Goal: Information Seeking & Learning: Learn about a topic

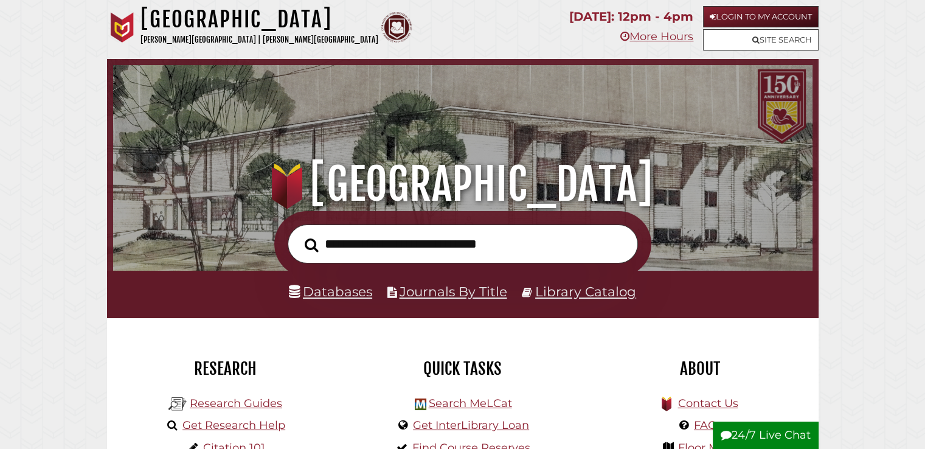
scroll to position [231, 693]
click at [729, 16] on link "Login to My Account" at bounding box center [761, 16] width 116 height 21
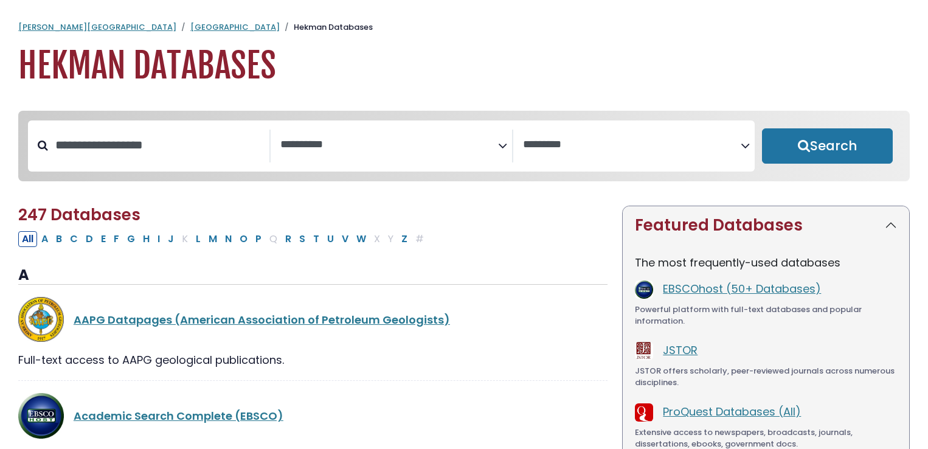
select select "Database Subject Filter"
select select "Database Vendors Filter"
click at [372, 161] on span "Search filters" at bounding box center [389, 145] width 218 height 33
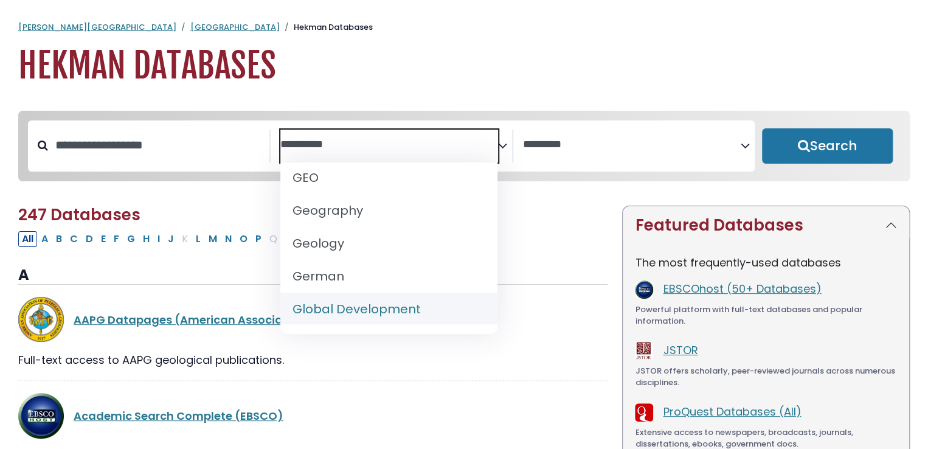
scroll to position [636, 0]
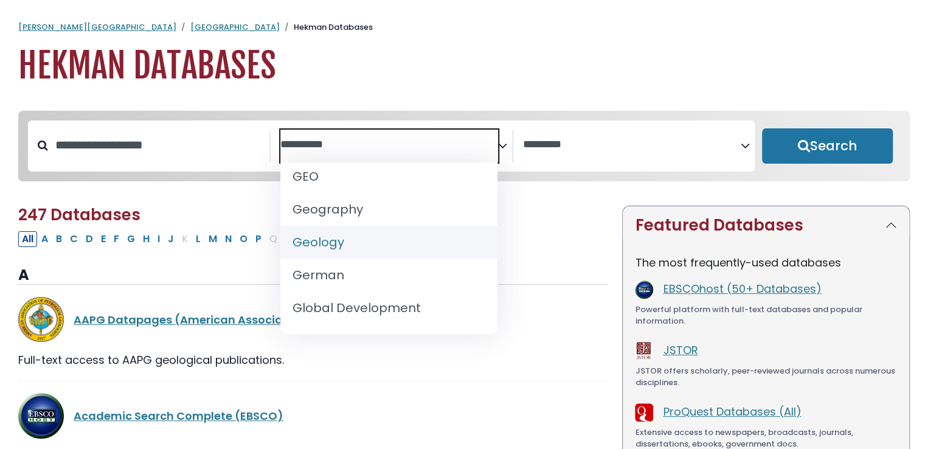
select select "*****"
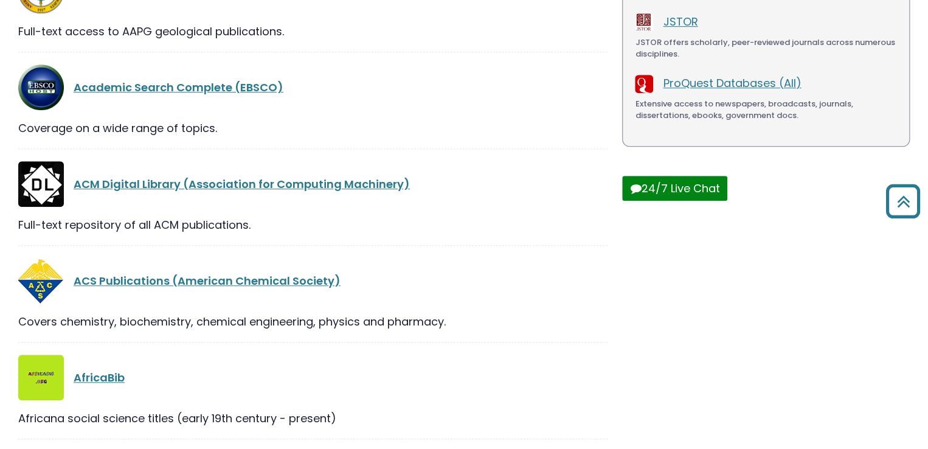
scroll to position [0, 0]
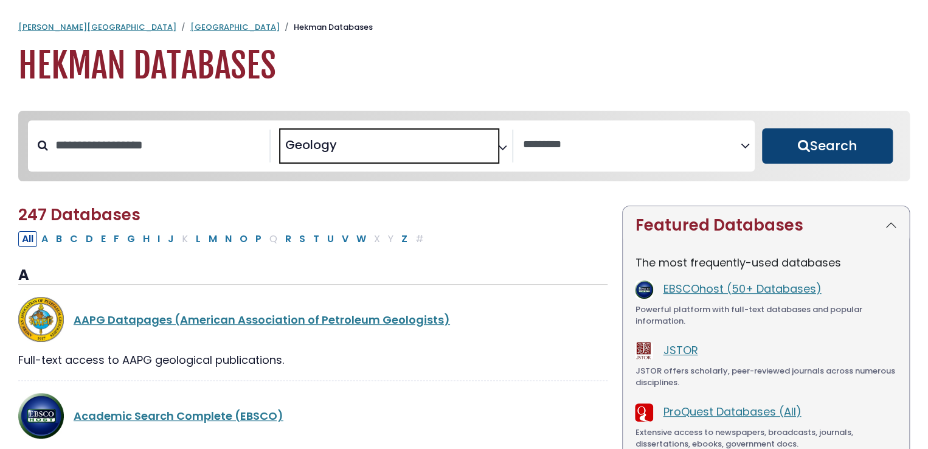
click at [802, 139] on button "Search" at bounding box center [827, 145] width 131 height 35
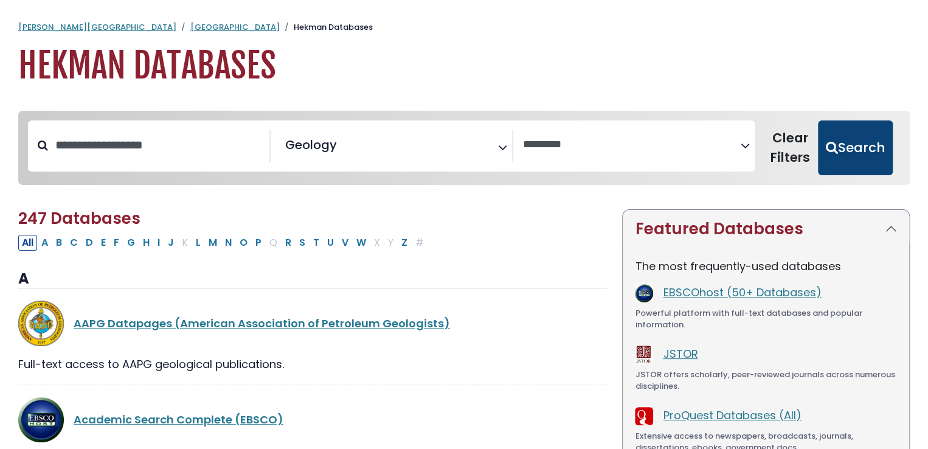
select select "Database Vendors Filter"
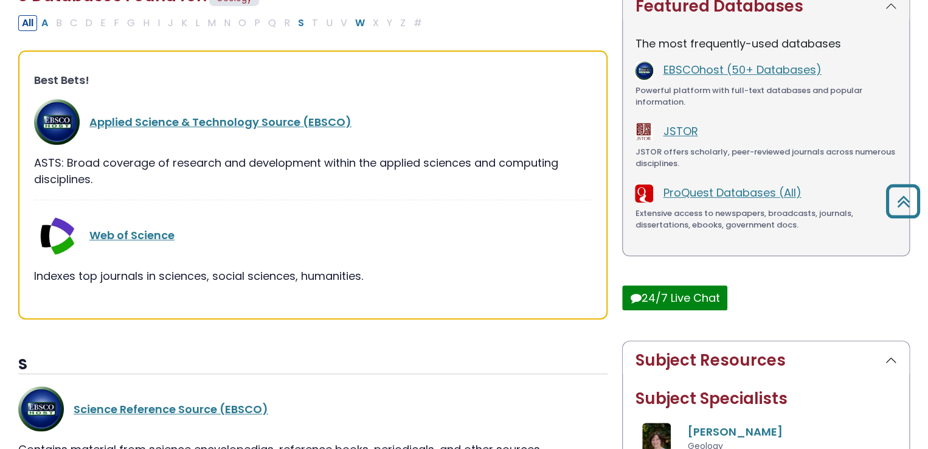
scroll to position [196, 0]
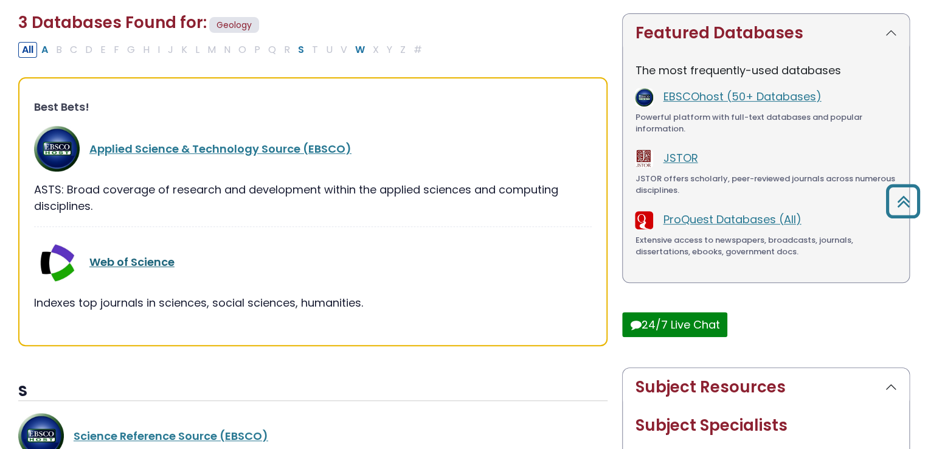
click at [159, 268] on link "Web of Science" at bounding box center [131, 261] width 85 height 15
